Goal: Transaction & Acquisition: Obtain resource

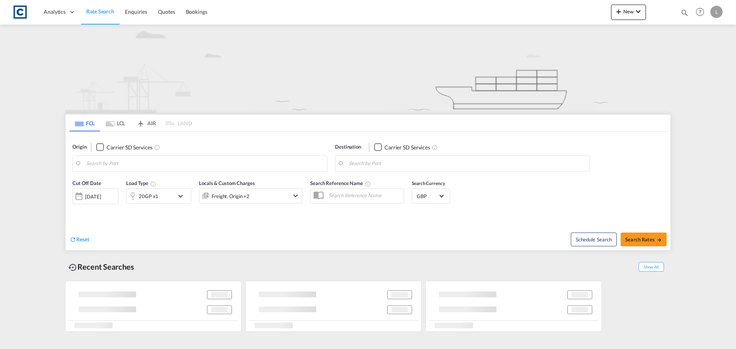
type input "DY2"
type input "Mundra, INMUN"
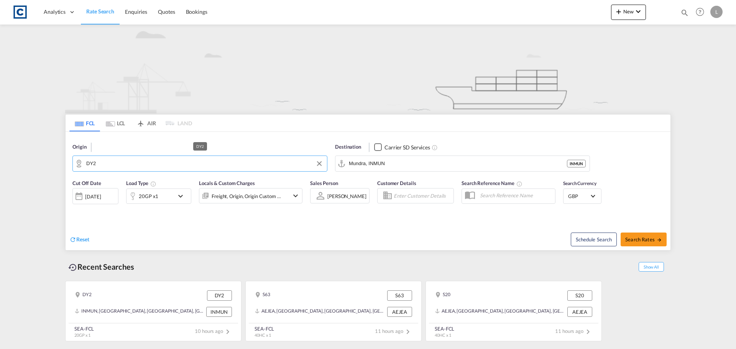
click at [100, 166] on input "DY2" at bounding box center [204, 164] width 237 height 12
type input "w"
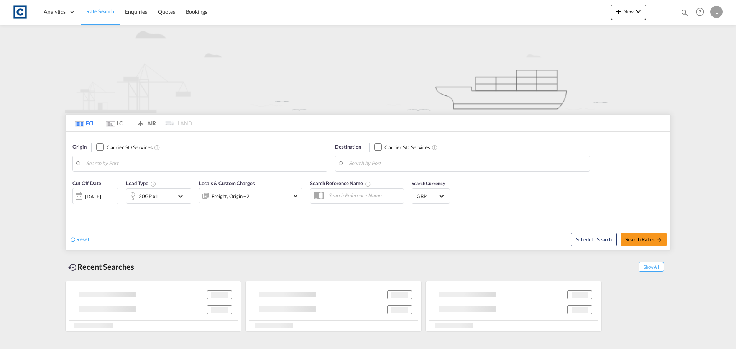
type input "DY2"
type input "Mundra, INMUN"
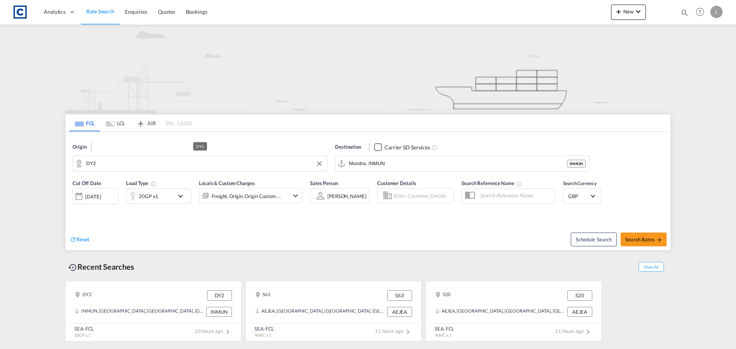
click at [108, 163] on input "DY2" at bounding box center [204, 164] width 237 height 12
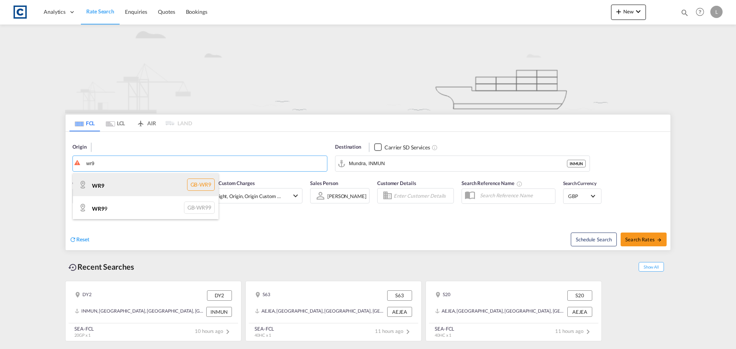
click at [105, 186] on div "WR9 GB-WR9" at bounding box center [146, 184] width 146 height 23
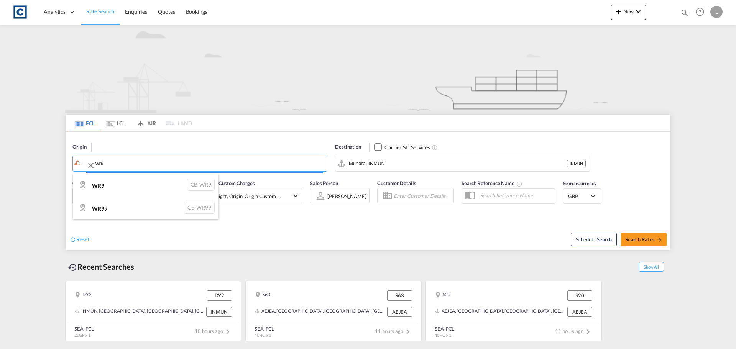
type input "WR9"
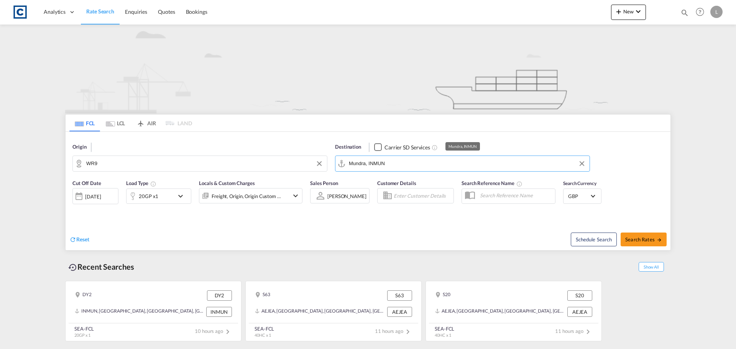
click at [415, 168] on input "Mundra, INMUN" at bounding box center [467, 164] width 237 height 12
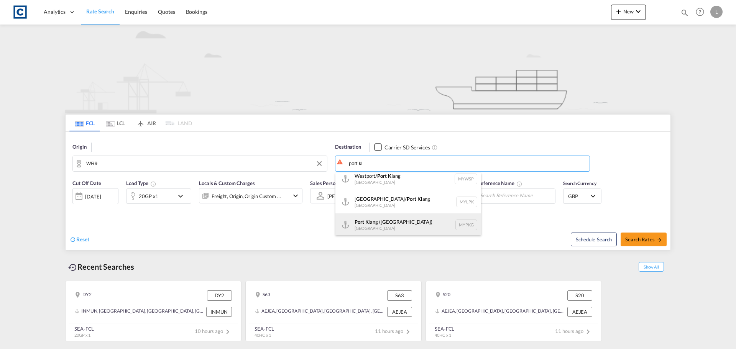
scroll to position [7, 0]
click at [399, 227] on div "Port [PERSON_NAME] ([GEOGRAPHIC_DATA]) [GEOGRAPHIC_DATA] MYPKG" at bounding box center [408, 223] width 146 height 23
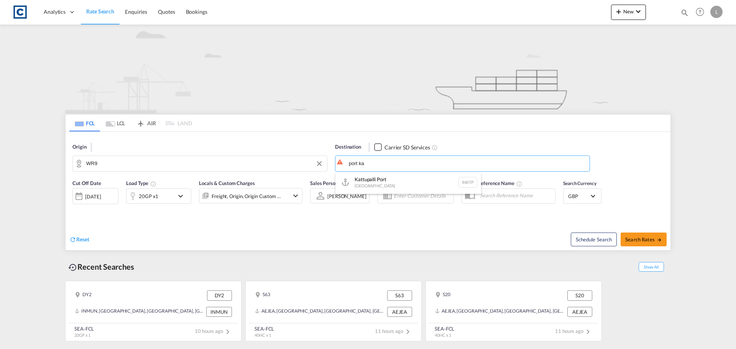
scroll to position [2, 0]
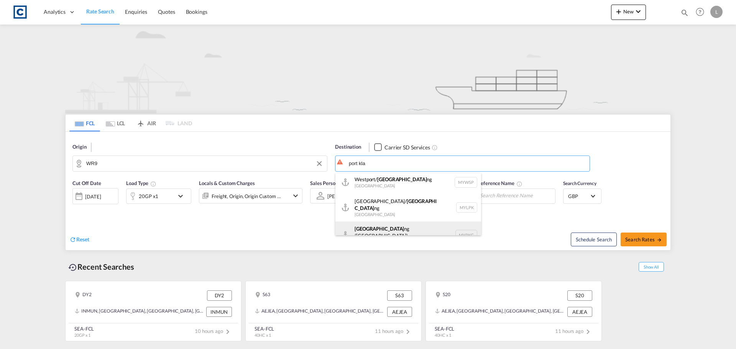
click at [369, 227] on div "Port Kla ng ([GEOGRAPHIC_DATA]) [GEOGRAPHIC_DATA] MYPKG" at bounding box center [408, 236] width 146 height 28
type input "[GEOGRAPHIC_DATA] ([GEOGRAPHIC_DATA]), MYPKG"
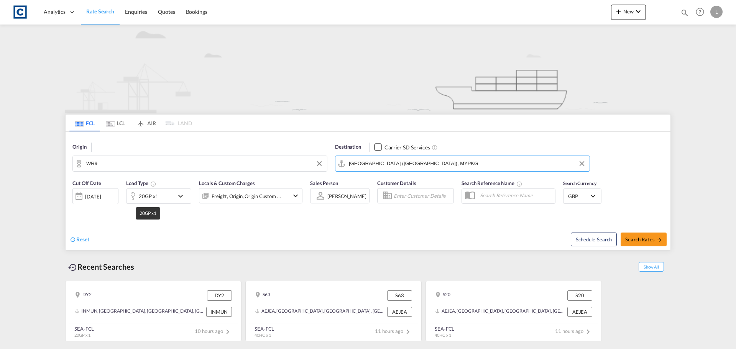
click at [152, 197] on div "20GP x1" at bounding box center [149, 196] width 20 height 11
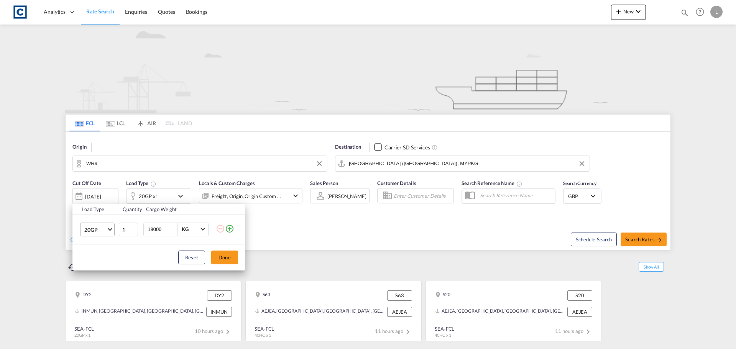
click at [98, 227] on span "20GP" at bounding box center [95, 230] width 22 height 8
drag, startPoint x: 97, startPoint y: 266, endPoint x: 132, endPoint y: 245, distance: 40.6
click at [97, 265] on div "40HC" at bounding box center [91, 267] width 14 height 8
drag, startPoint x: 168, startPoint y: 227, endPoint x: 57, endPoint y: 226, distance: 111.2
click at [60, 226] on div "Load Type Quantity Cargo Weight 40HC 1 18000 KG KG Load type addition is restri…" at bounding box center [368, 174] width 736 height 349
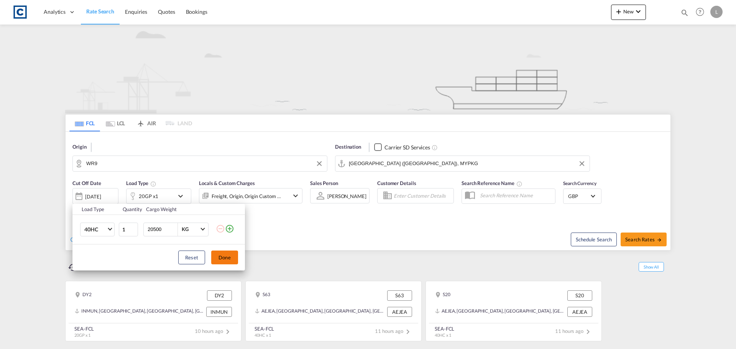
type input "20500"
click at [233, 262] on button "Done" at bounding box center [224, 258] width 27 height 14
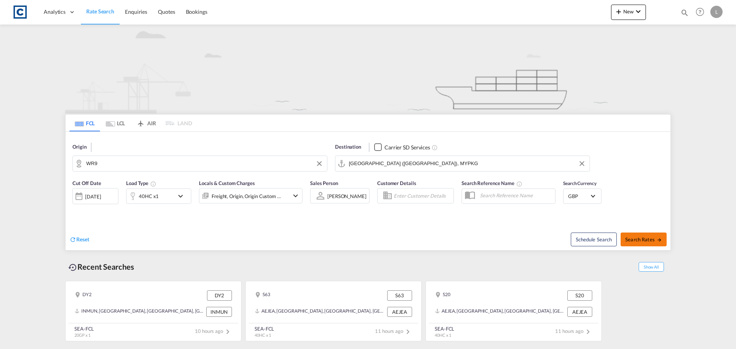
click at [644, 235] on button "Search Rates" at bounding box center [644, 240] width 46 height 14
type input "WR9 to MYPKG / [DATE]"
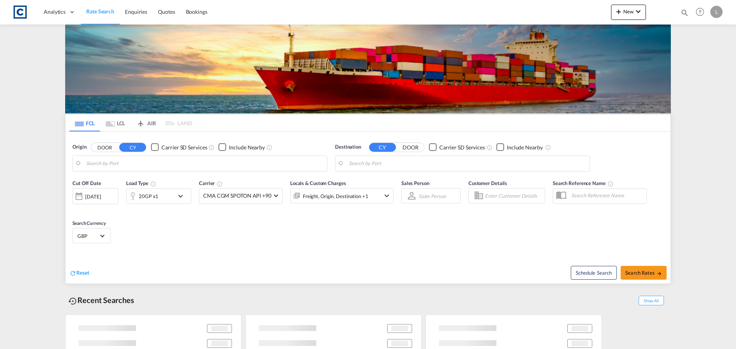
type input "GB-WR9, Wychavon"
type input "[GEOGRAPHIC_DATA] ([GEOGRAPHIC_DATA]), MYPKG"
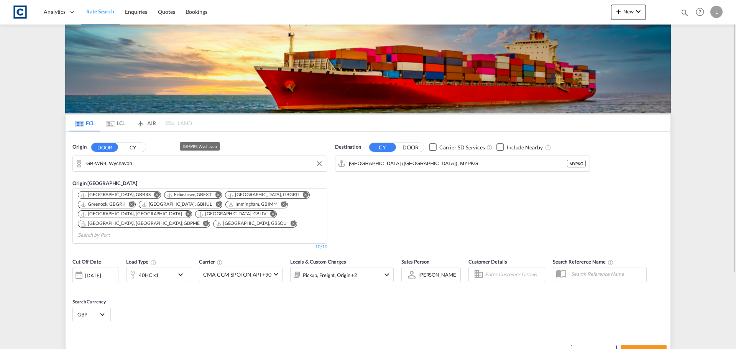
click at [109, 164] on input "GB-WR9, Wychavon" at bounding box center [204, 164] width 237 height 12
click at [638, 349] on span "Search Rates" at bounding box center [643, 352] width 37 height 6
type input "WR9 to MYPKG / [DATE]"
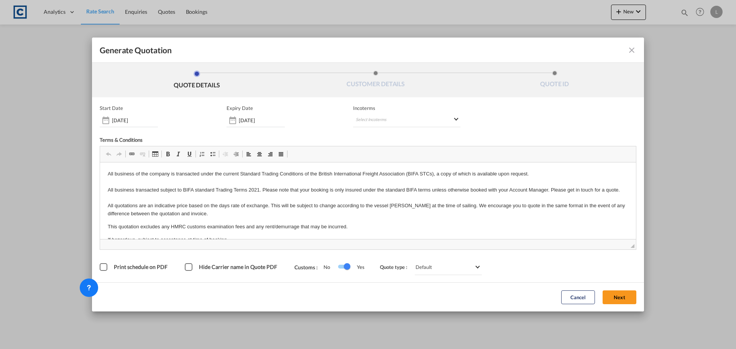
drag, startPoint x: 618, startPoint y: 297, endPoint x: 421, endPoint y: 259, distance: 200.2
click at [618, 297] on button "Next" at bounding box center [620, 298] width 34 height 14
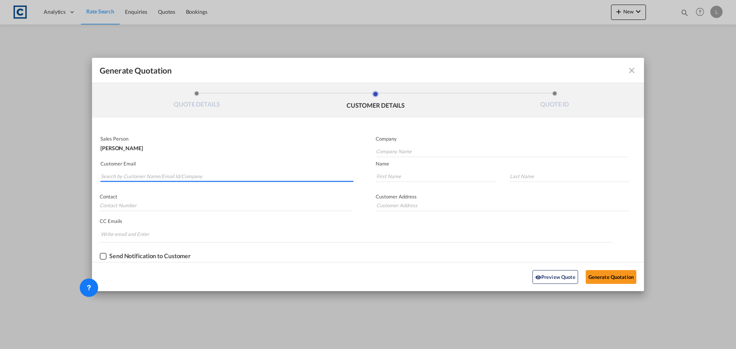
click at [202, 173] on input "Search by Customer Name/Email Id/Company" at bounding box center [227, 177] width 253 height 12
type input "dmcall"
click at [127, 191] on div "Daniel McAllister dmcall ister@ideal-forwarding.co.uk | Ideal International" at bounding box center [226, 192] width 253 height 21
type input "Ideal International"
type input "dmcallister@ideal-forwarding.co.uk"
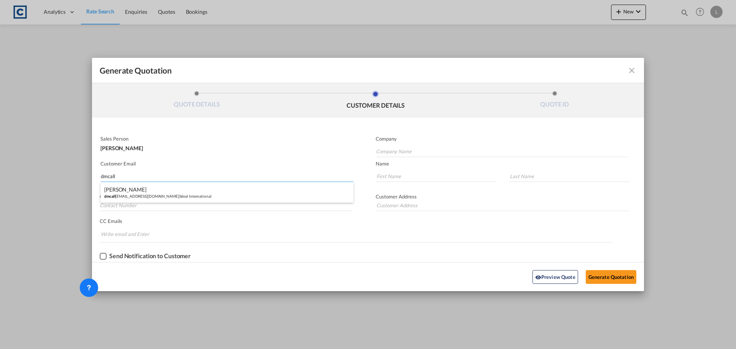
type input "Daniel"
type input "McAllister"
type input "01708528495"
type input "1st Floor Rainham House Manor Way Rainham Essex RM13 8RA"
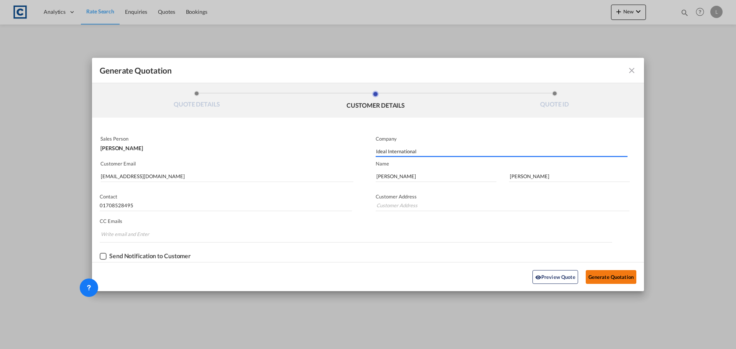
click at [612, 282] on button "Generate Quotation" at bounding box center [611, 277] width 51 height 14
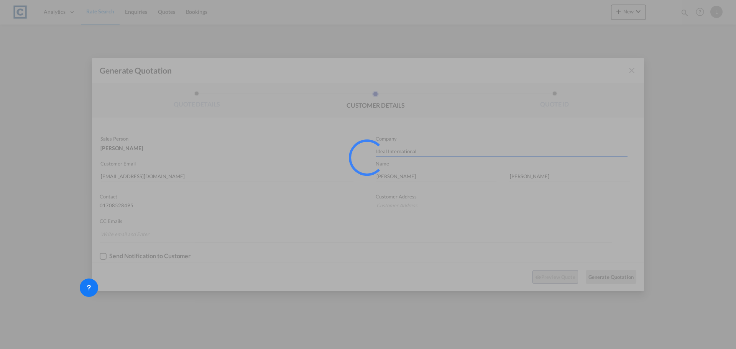
type input "1st Floor Rainham House Manor Way Rainham Essex RM13 8RA"
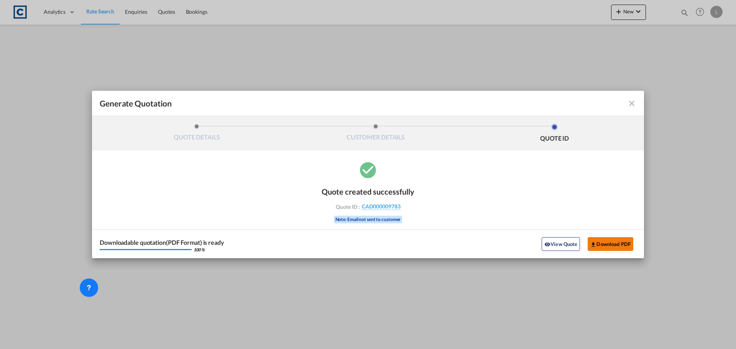
click at [598, 240] on button "Download PDF" at bounding box center [611, 244] width 46 height 14
click at [629, 102] on md-icon "icon-close fg-AAA8AD cursor m-0" at bounding box center [631, 103] width 9 height 9
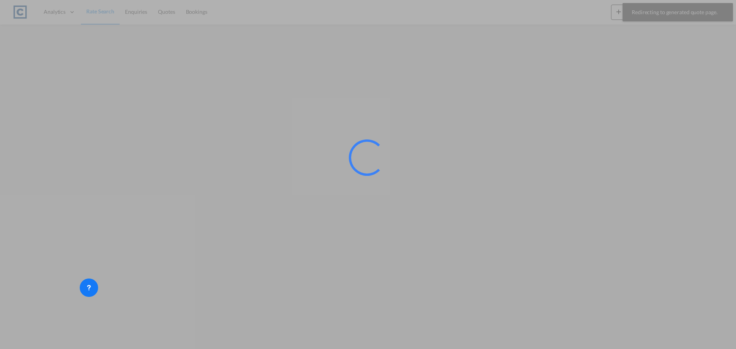
click at [104, 13] on div at bounding box center [368, 174] width 736 height 349
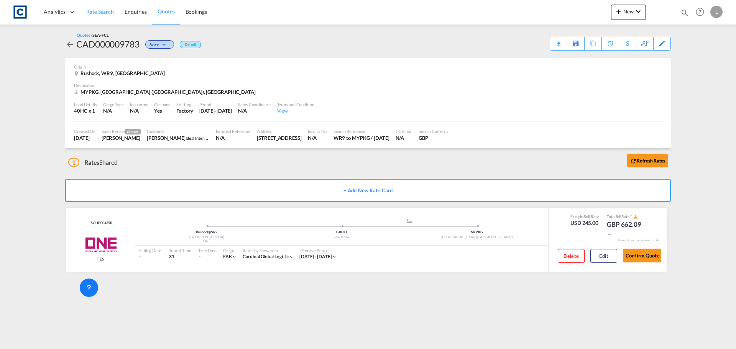
click at [105, 15] on span "Rate Search" at bounding box center [100, 11] width 28 height 7
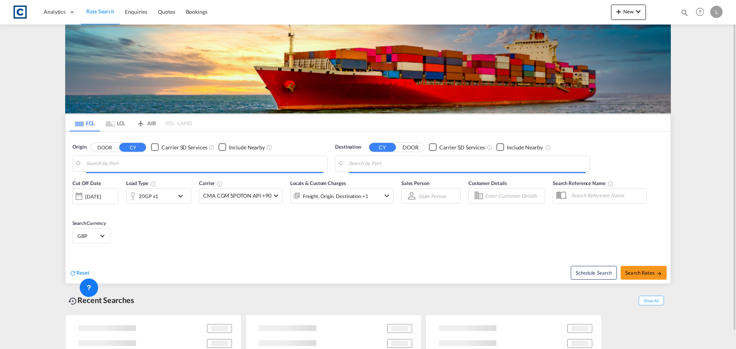
type input "GB-WR9, Wychavon"
type input "[GEOGRAPHIC_DATA] ([GEOGRAPHIC_DATA]), MYPKG"
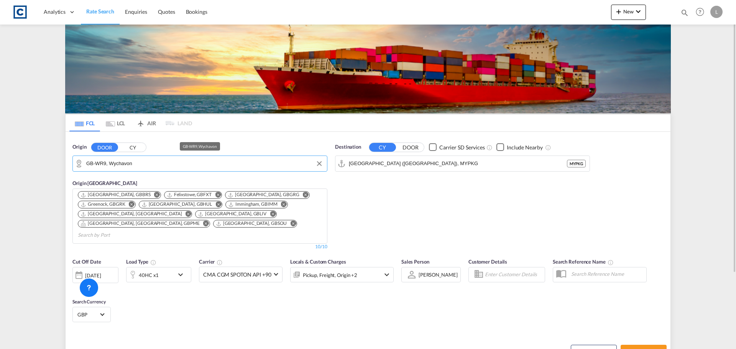
click at [125, 164] on input "GB-WR9, Wychavon" at bounding box center [204, 164] width 237 height 12
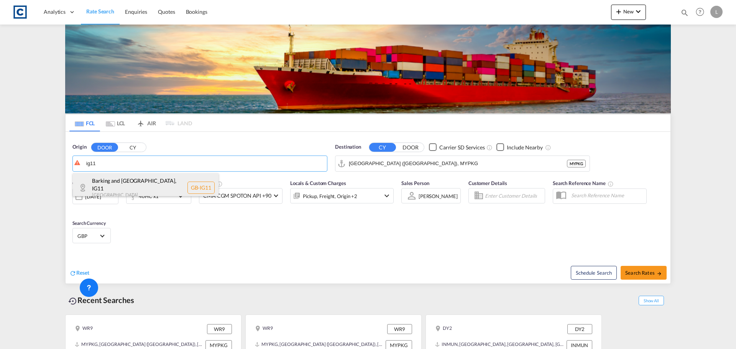
click at [111, 182] on div "Barking and Dagenham , IG11 United Kingdom GB-IG11" at bounding box center [146, 187] width 146 height 29
type input "GB-IG11, Barking and Dagenham"
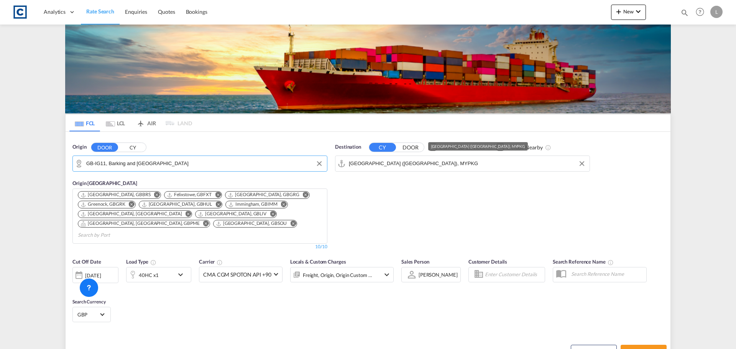
click at [416, 162] on input "[GEOGRAPHIC_DATA] ([GEOGRAPHIC_DATA]), MYPKG" at bounding box center [467, 164] width 237 height 12
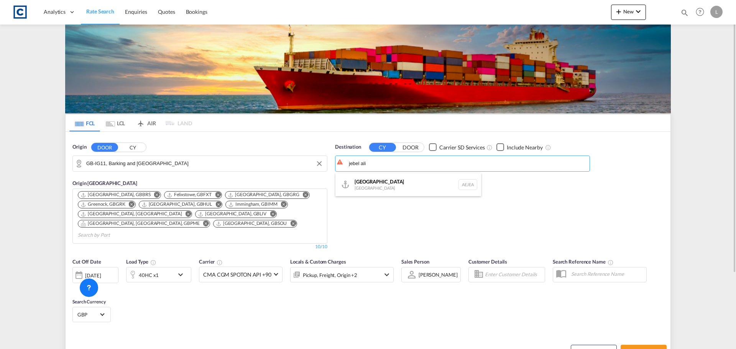
click at [389, 186] on div "Jebel Ali United Arab Emirates AEJEA" at bounding box center [408, 184] width 146 height 23
type input "Jebel Ali, AEJEA"
click at [169, 267] on div "40HC x1" at bounding box center [151, 274] width 48 height 15
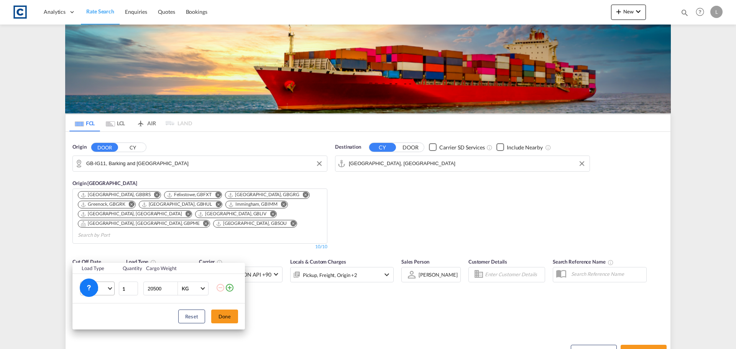
click at [108, 292] on md-select-value "40HC" at bounding box center [99, 288] width 31 height 13
click at [101, 249] on md-option "20GP" at bounding box center [104, 252] width 52 height 18
drag, startPoint x: 169, startPoint y: 290, endPoint x: 82, endPoint y: 290, distance: 87.0
click at [82, 290] on body "Analytics Dashboard Rate Search Enquiries Quotes Bookings" at bounding box center [368, 174] width 736 height 349
type input "18000"
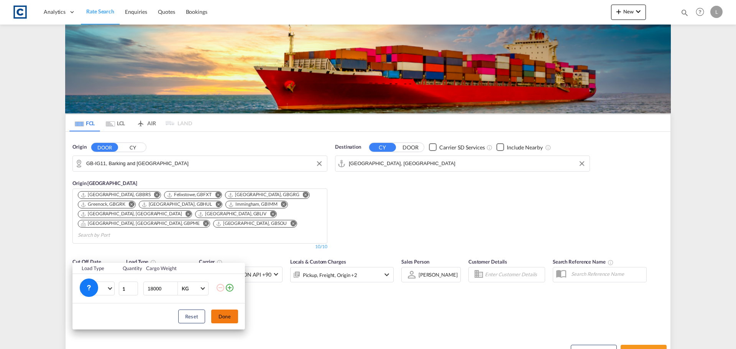
drag, startPoint x: 225, startPoint y: 316, endPoint x: 230, endPoint y: 317, distance: 5.4
click at [228, 316] on button "Done" at bounding box center [224, 317] width 27 height 14
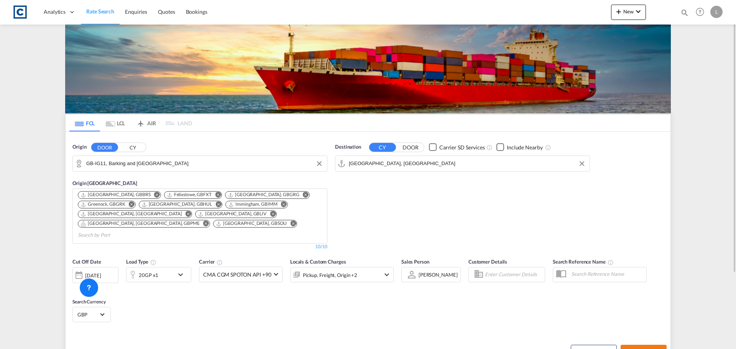
click at [643, 349] on span "Search Rates" at bounding box center [643, 352] width 37 height 6
type input "IG11 to AEJEA / 18 Sep 2025"
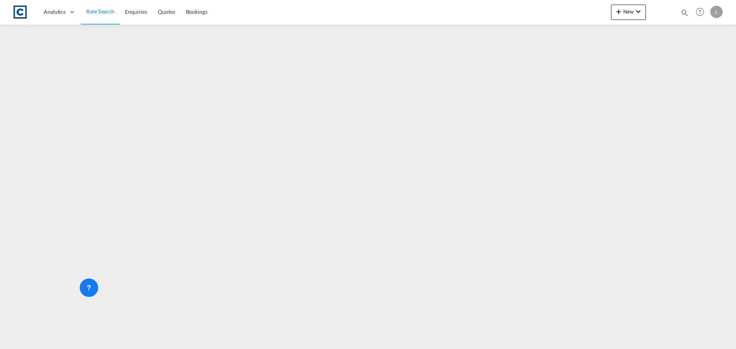
click at [92, 10] on span "Rate Search" at bounding box center [100, 11] width 28 height 7
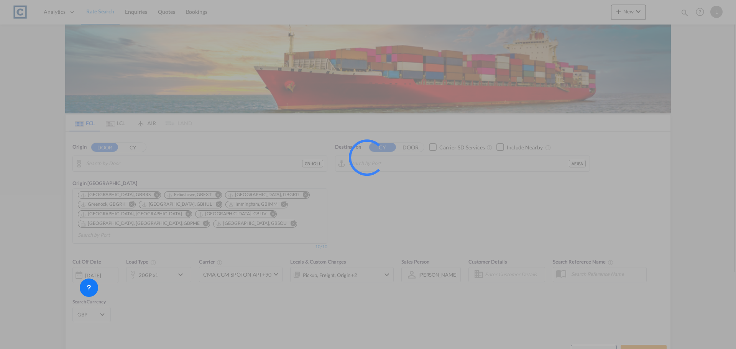
type input "GB-IG11, Barking and Dagenham"
type input "Jebel Ali, AEJEA"
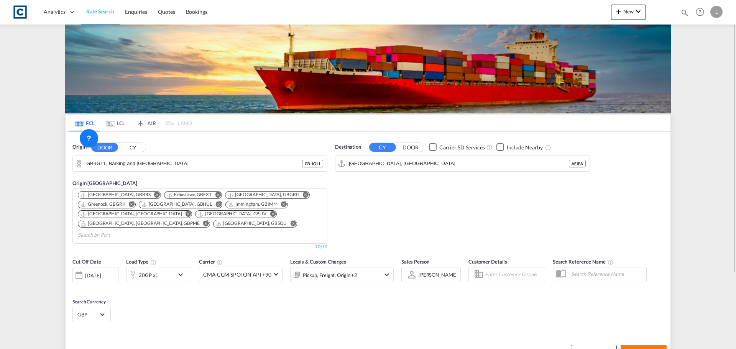
click at [651, 345] on button "Search Rates" at bounding box center [644, 352] width 46 height 14
type input "IG11 to AEJEA / 18 Sep 2025"
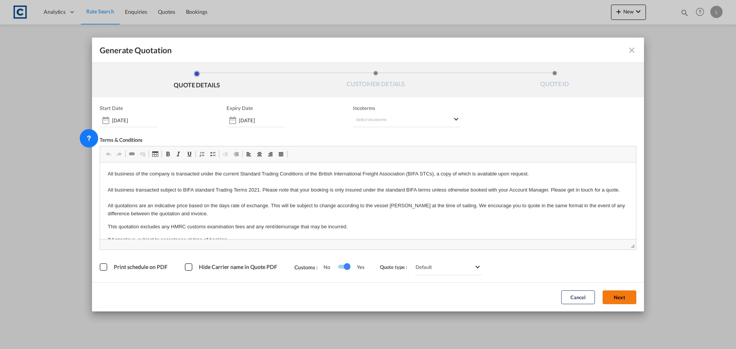
click at [601, 294] on div "Cancel Next" at bounding box center [598, 297] width 83 height 21
click at [633, 297] on button "Next" at bounding box center [620, 298] width 34 height 14
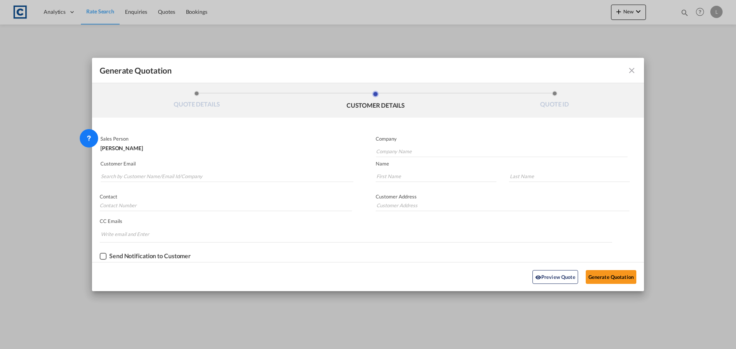
click at [621, 296] on div "Generate Quotation QUOTE DETAILS CUSTOMER DETAILS QUOTE ID Start Date 18 Sep 20…" at bounding box center [368, 174] width 736 height 349
click at [232, 181] on input "Search by Customer Name/Email Id/Company" at bounding box center [227, 177] width 253 height 12
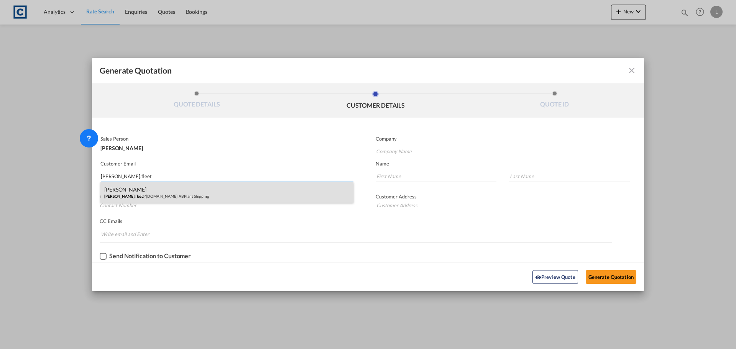
type input "martin.fleet"
click at [129, 192] on div "Martin Fleet martin.fleet @abplantshipping.co.uk | AB Plant Shipping" at bounding box center [226, 192] width 253 height 21
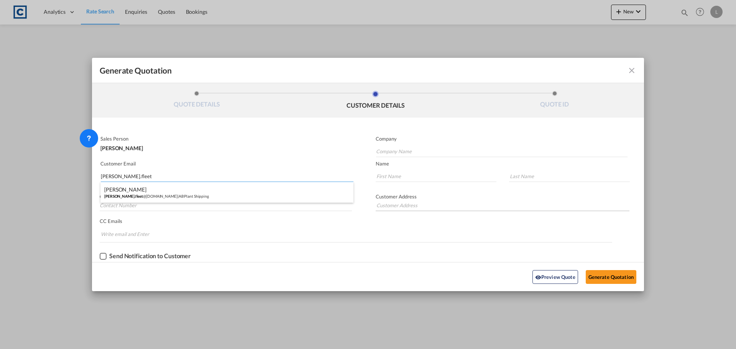
type input "AB Plant Shipping"
type input "martin.fleet@abplantshipping.co.uk"
type input "Martin"
type input "Fleet"
type input "01708728800"
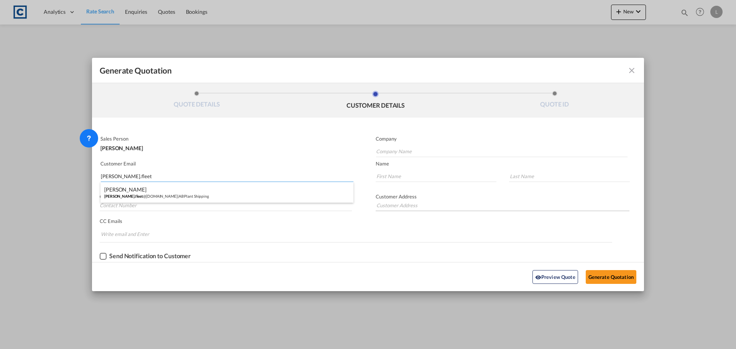
type input "3rd floor Stolt-Nielsen House 1-5 Old Church Road , Romford Essex RM7 0BQ"
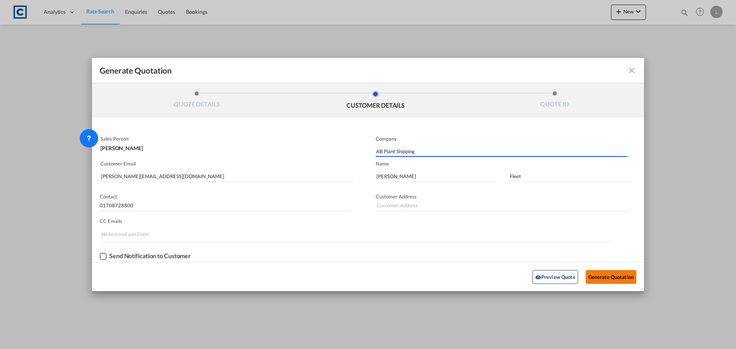
click at [602, 273] on button "Generate Quotation" at bounding box center [611, 277] width 51 height 14
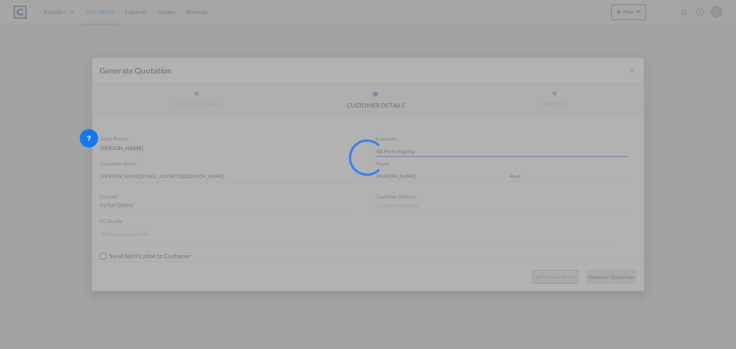
type input "3rd floor Stolt-Nielsen House 1-5 Old Church Road , Romford Essex RM7 0BQ"
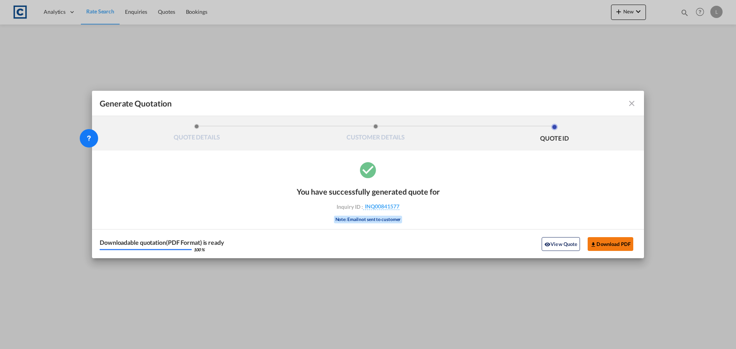
click at [616, 244] on button "Download PDF" at bounding box center [611, 244] width 46 height 14
